Goal: Information Seeking & Learning: Check status

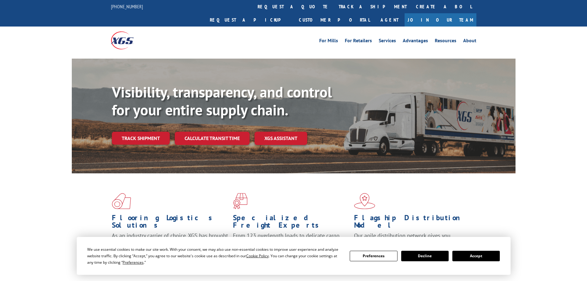
click at [480, 258] on button "Accept" at bounding box center [475, 255] width 47 height 10
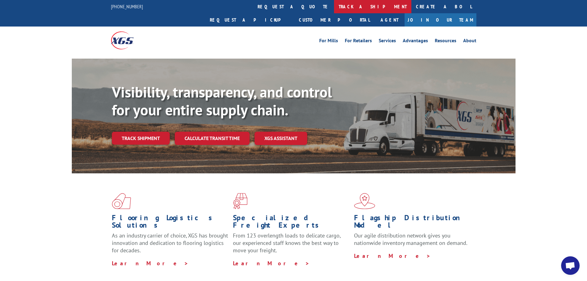
click at [334, 6] on link "track a shipment" at bounding box center [372, 6] width 77 height 13
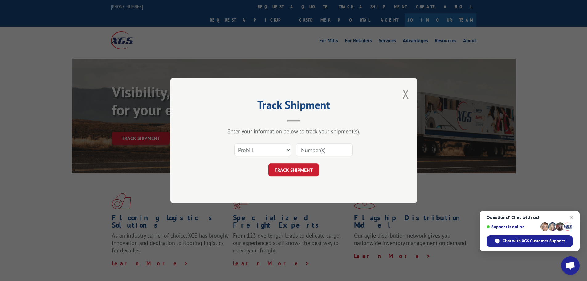
paste input "17471205"
type input "17471205"
click at [299, 166] on button "TRACK SHIPMENT" at bounding box center [293, 169] width 51 height 13
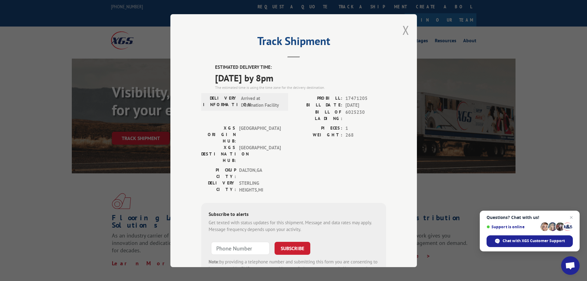
click at [404, 30] on button "Close modal" at bounding box center [405, 30] width 7 height 16
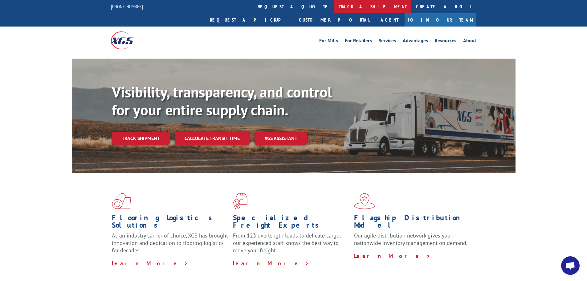
click at [334, 9] on link "track a shipment" at bounding box center [372, 6] width 77 height 13
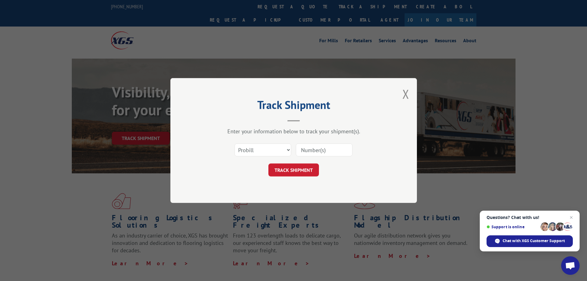
paste input "17471925"
type input "17471925"
click at [300, 165] on button "TRACK SHIPMENT" at bounding box center [293, 169] width 51 height 13
